Goal: Information Seeking & Learning: Learn about a topic

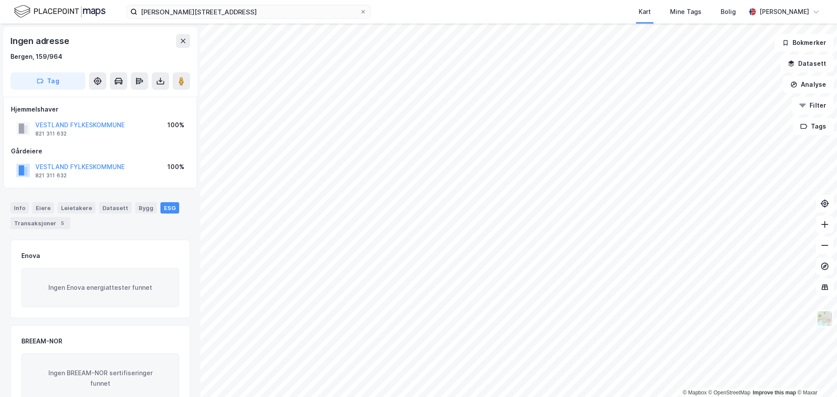
click at [702, 397] on html "[PERSON_NAME][STREET_ADDRESS] Kart Mine Tags Bolig [PERSON_NAME] © Mapbox © Ope…" at bounding box center [418, 198] width 837 height 397
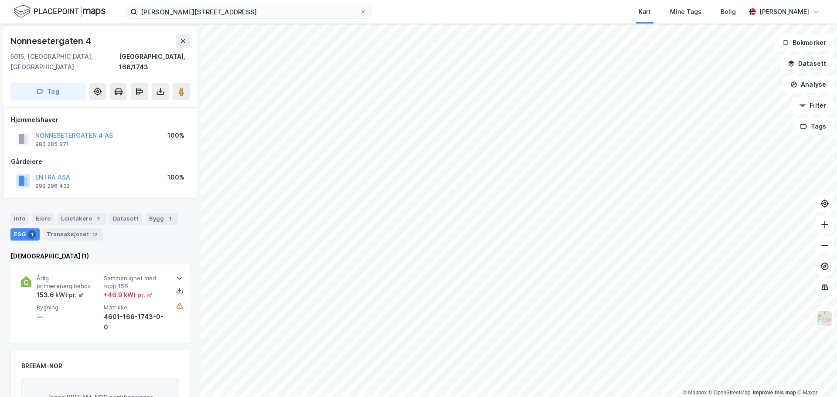
scroll to position [0, 0]
click at [152, 212] on div "Bygg 1" at bounding box center [162, 218] width 32 height 12
